Goal: Transaction & Acquisition: Purchase product/service

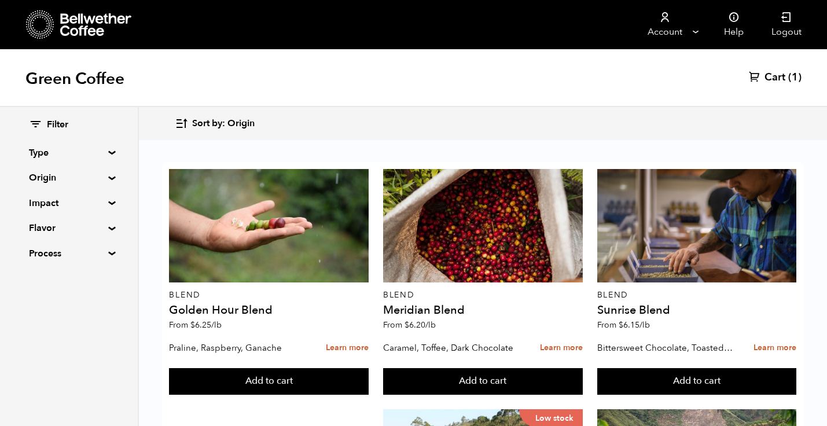
click at [778, 73] on span "Cart" at bounding box center [774, 78] width 21 height 14
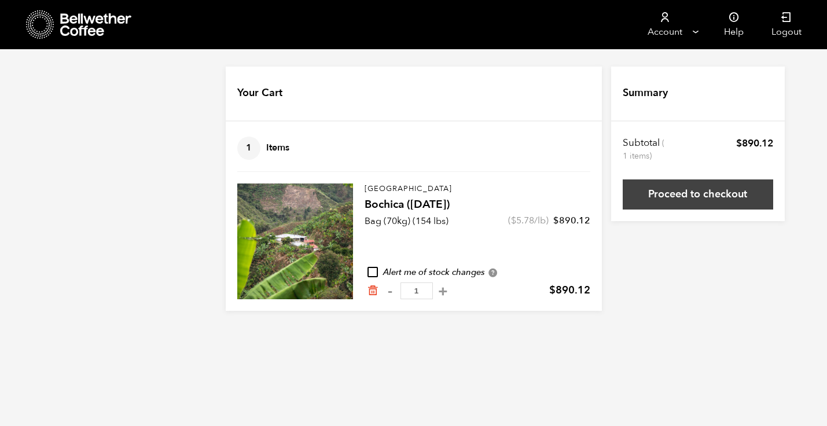
click at [693, 186] on link "Proceed to checkout" at bounding box center [698, 194] width 150 height 30
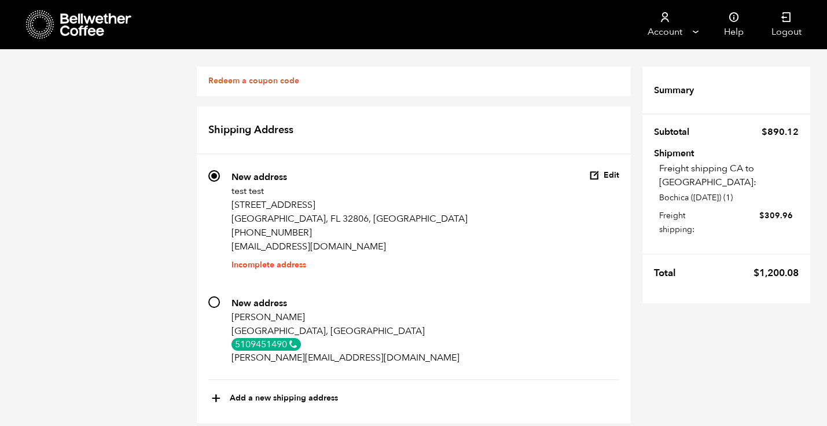
scroll to position [41, 0]
click at [613, 170] on button "Edit" at bounding box center [604, 175] width 30 height 11
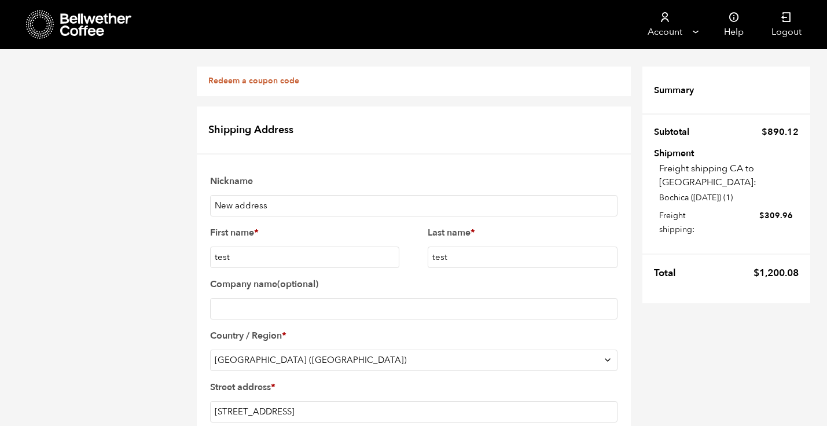
scroll to position [311, 0]
select select "CA"
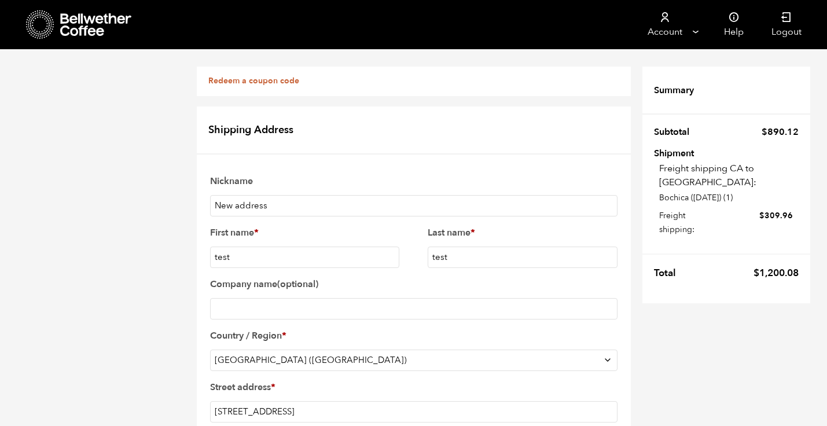
type input "92308"
drag, startPoint x: 315, startPoint y: 253, endPoint x: 315, endPoint y: 263, distance: 9.8
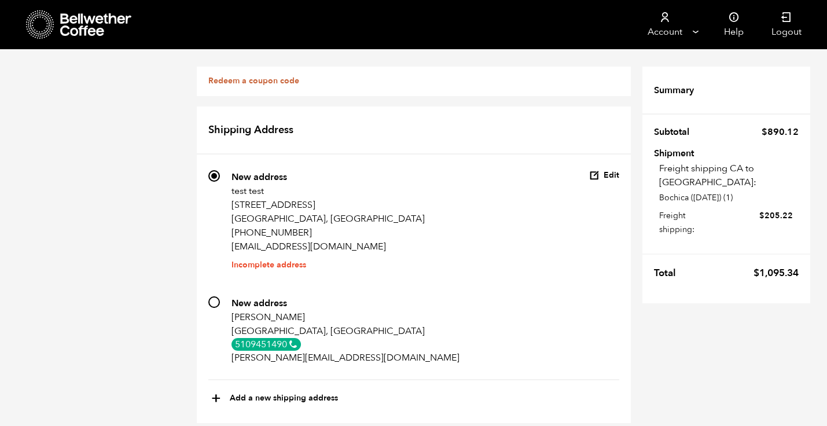
scroll to position [0, 0]
click at [48, 15] on icon at bounding box center [40, 25] width 28 height 30
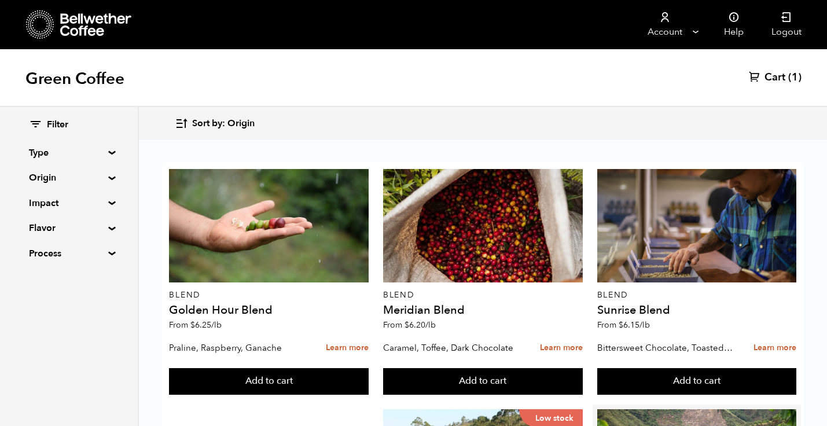
scroll to position [241, 0]
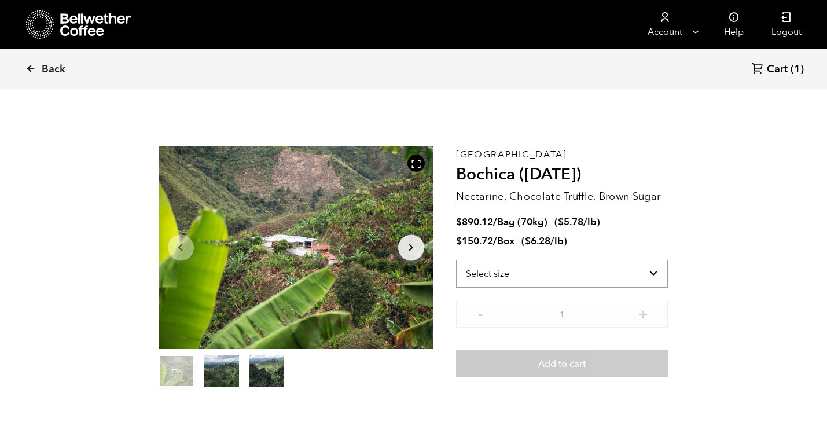
click at [606, 271] on select "Select size Bag (70kg) (154 lbs) Box (24 lbs)" at bounding box center [562, 274] width 212 height 28
click at [47, 66] on span "Back" at bounding box center [54, 69] width 24 height 14
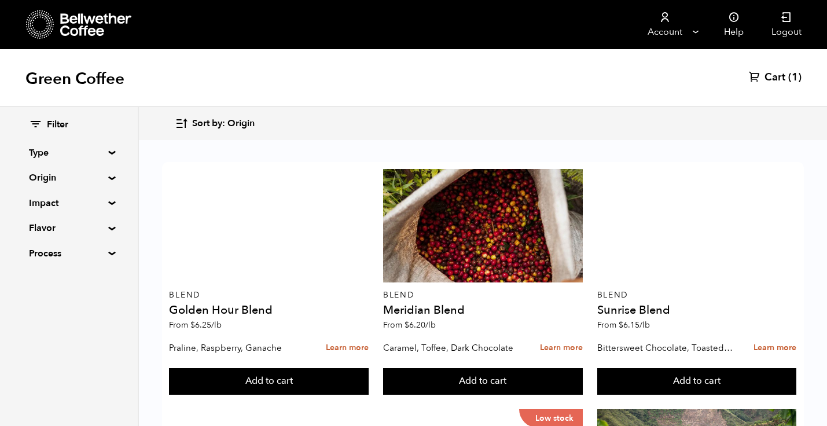
scroll to position [50, 0]
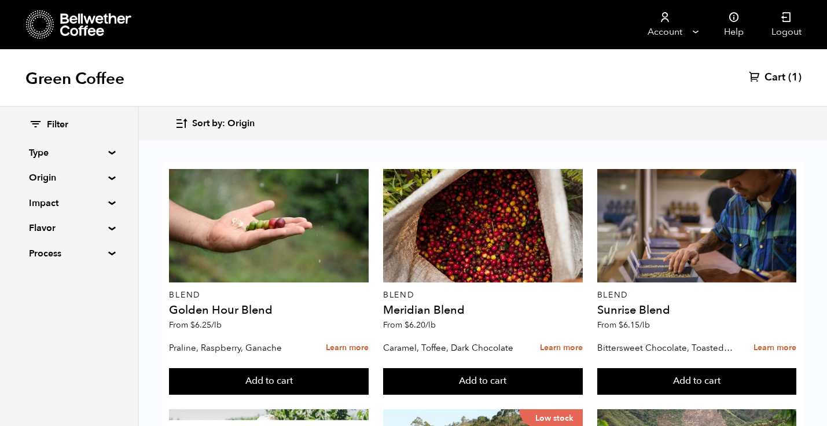
click at [102, 180] on summary "Origin" at bounding box center [69, 178] width 80 height 14
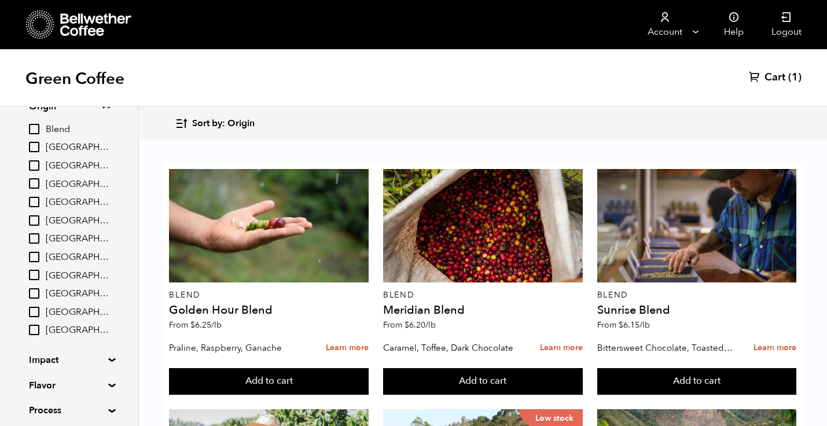
scroll to position [72, 0]
click at [37, 238] on input "[GEOGRAPHIC_DATA]" at bounding box center [34, 238] width 10 height 10
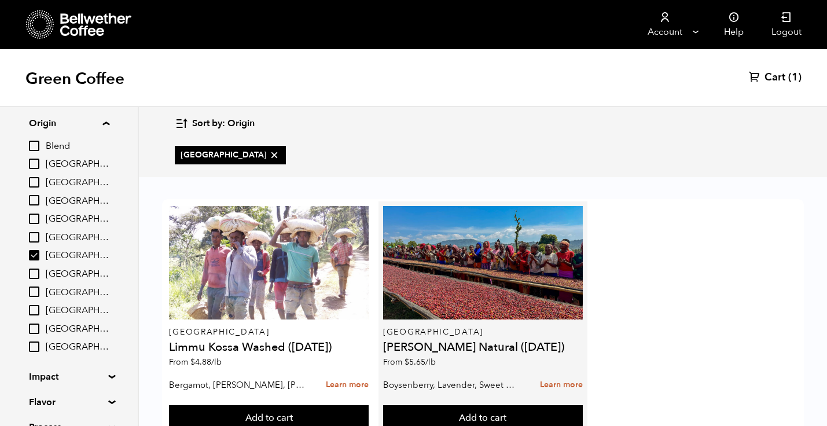
scroll to position [42, 0]
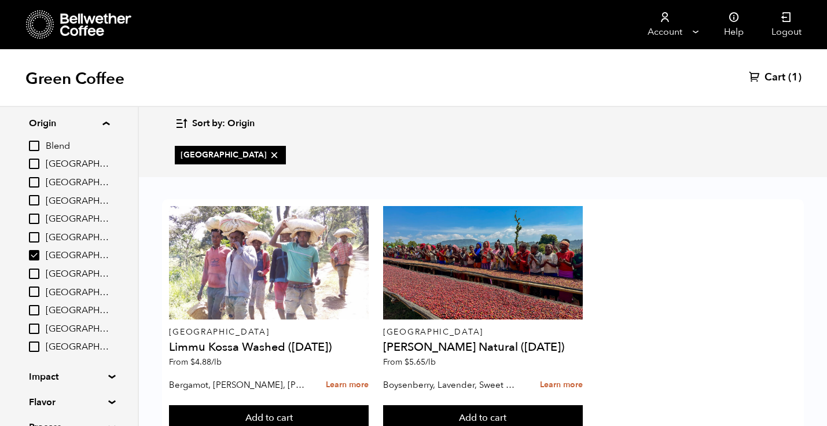
click at [30, 257] on input "[GEOGRAPHIC_DATA]" at bounding box center [34, 255] width 10 height 10
checkbox input "false"
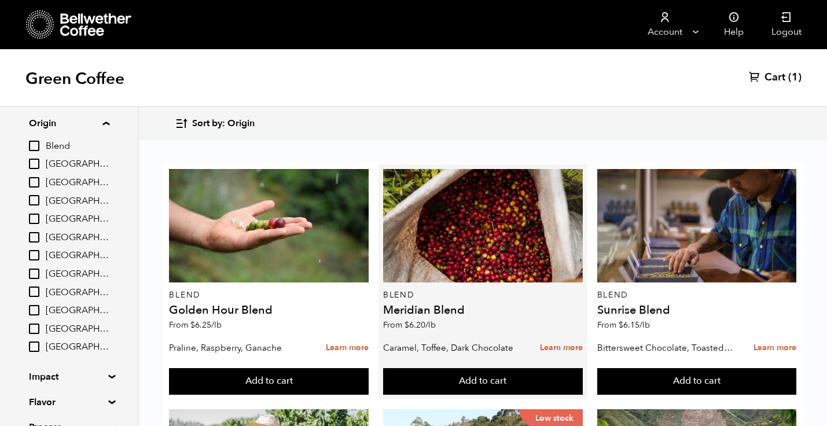
scroll to position [14, 0]
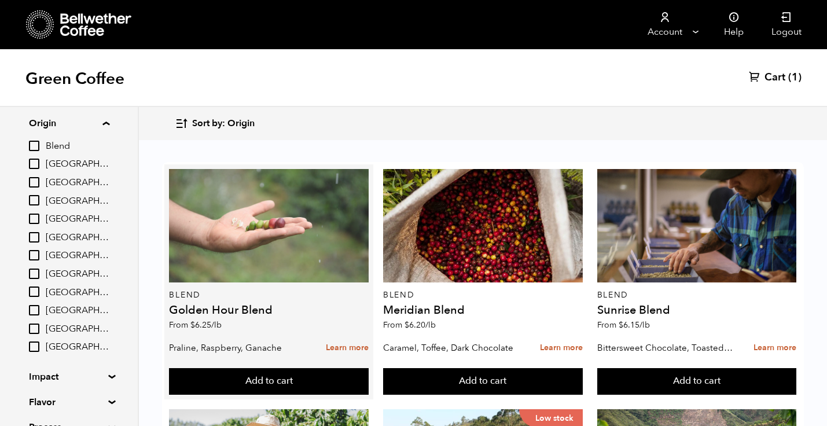
click at [336, 265] on div at bounding box center [269, 225] width 200 height 113
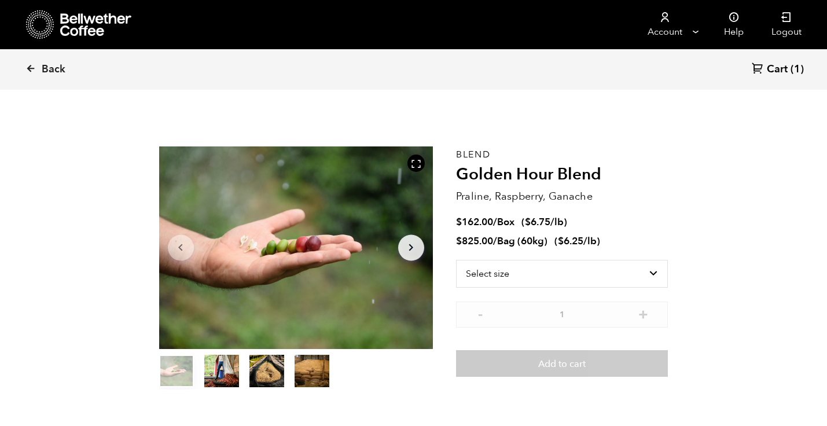
scroll to position [503, 495]
click at [56, 30] on div at bounding box center [79, 25] width 106 height 30
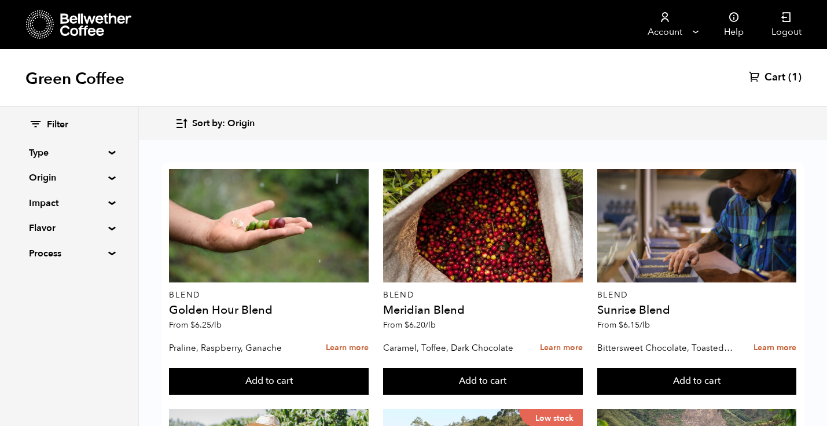
click at [105, 176] on summary "Origin" at bounding box center [69, 178] width 80 height 14
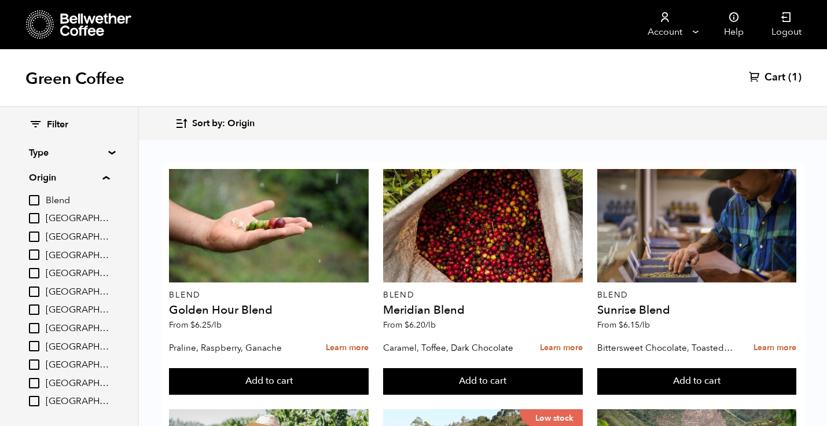
click at [34, 256] on input "[GEOGRAPHIC_DATA]" at bounding box center [34, 254] width 10 height 10
checkbox input "true"
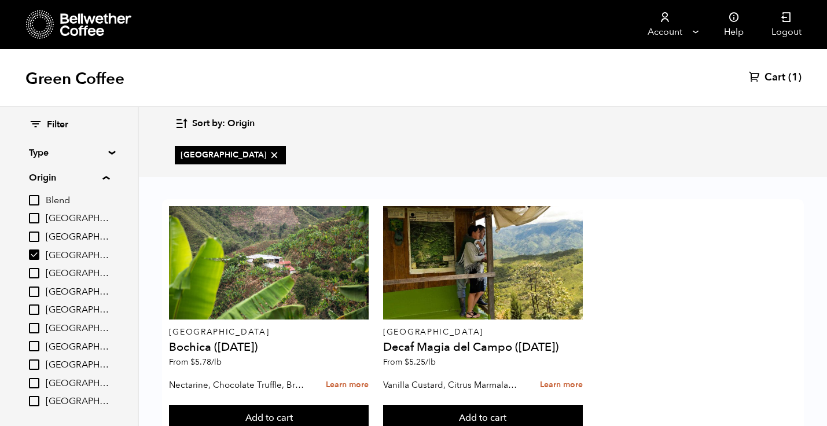
click at [33, 296] on input "[GEOGRAPHIC_DATA]" at bounding box center [34, 291] width 10 height 10
checkbox input "true"
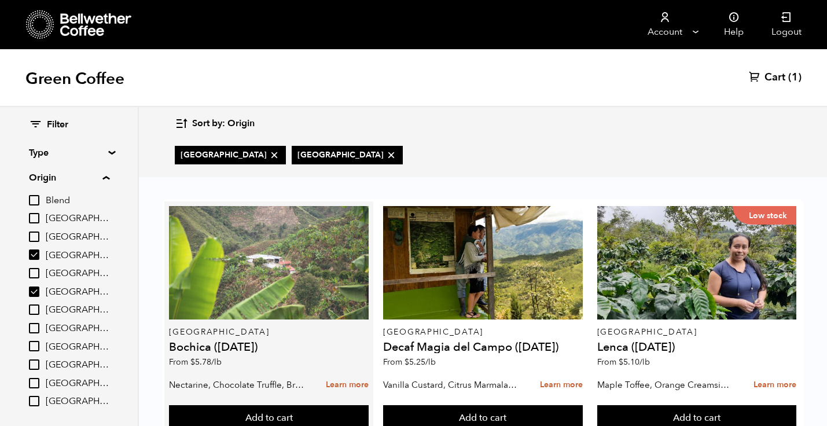
scroll to position [42, 0]
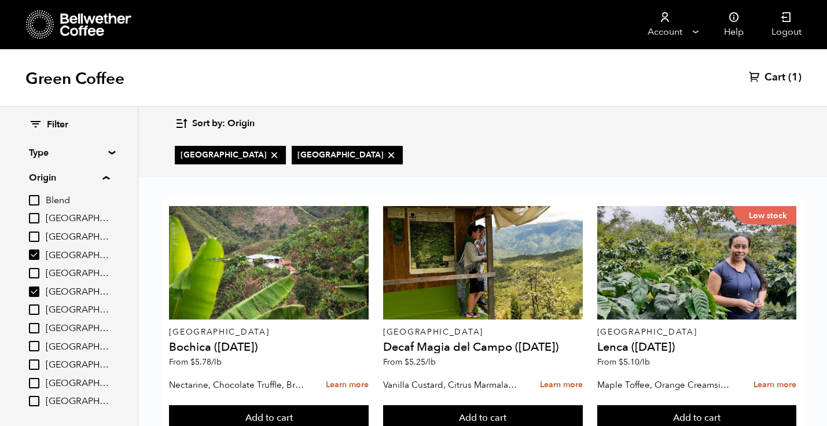
click at [35, 254] on input "[GEOGRAPHIC_DATA]" at bounding box center [34, 254] width 10 height 10
checkbox input "false"
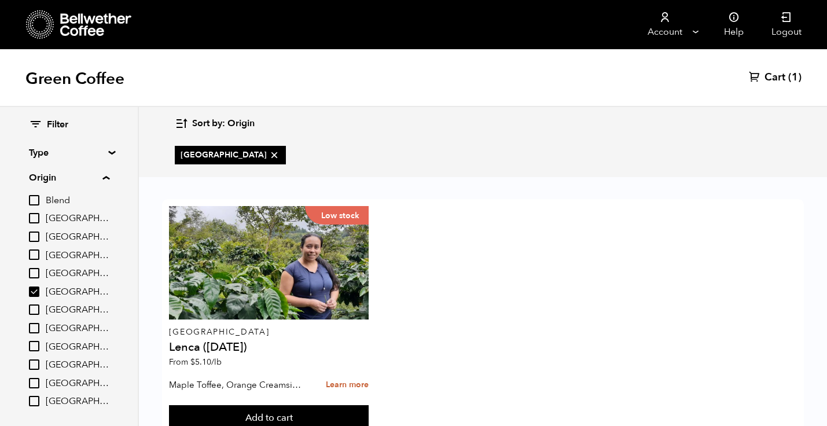
click at [35, 290] on input "[GEOGRAPHIC_DATA]" at bounding box center [34, 291] width 10 height 10
checkbox input "false"
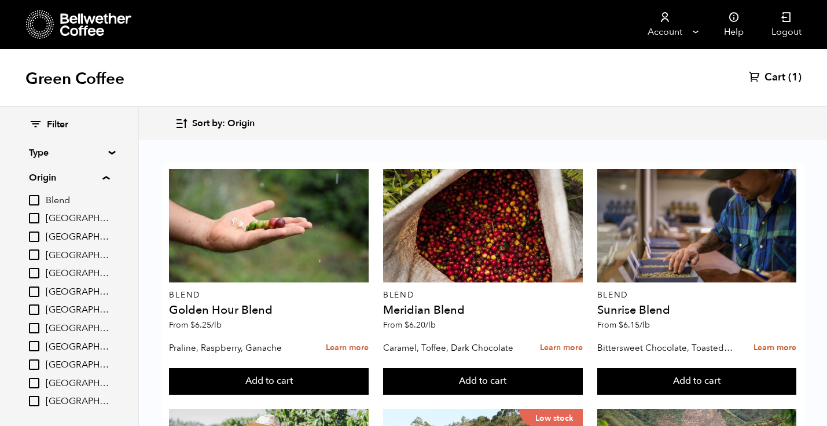
click at [34, 257] on input "[GEOGRAPHIC_DATA]" at bounding box center [34, 254] width 10 height 10
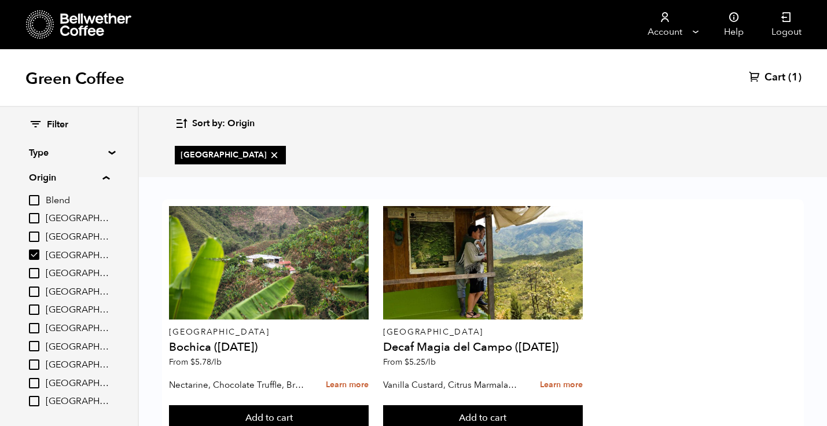
drag, startPoint x: 426, startPoint y: 30, endPoint x: 349, endPoint y: 2, distance: 81.8
click at [349, 2] on nav "Account Manage Orders Payment methods Documents Help Logout" at bounding box center [514, 24] width 602 height 49
click at [34, 252] on input "[GEOGRAPHIC_DATA]" at bounding box center [34, 254] width 10 height 10
checkbox input "false"
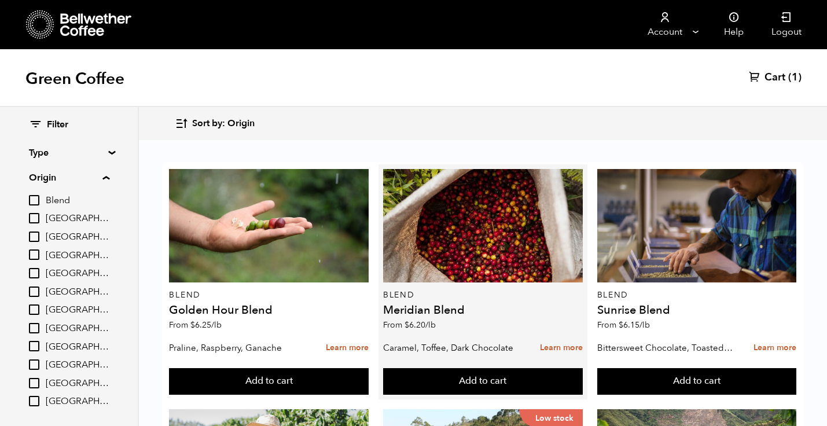
scroll to position [712, 0]
